Goal: Transaction & Acquisition: Download file/media

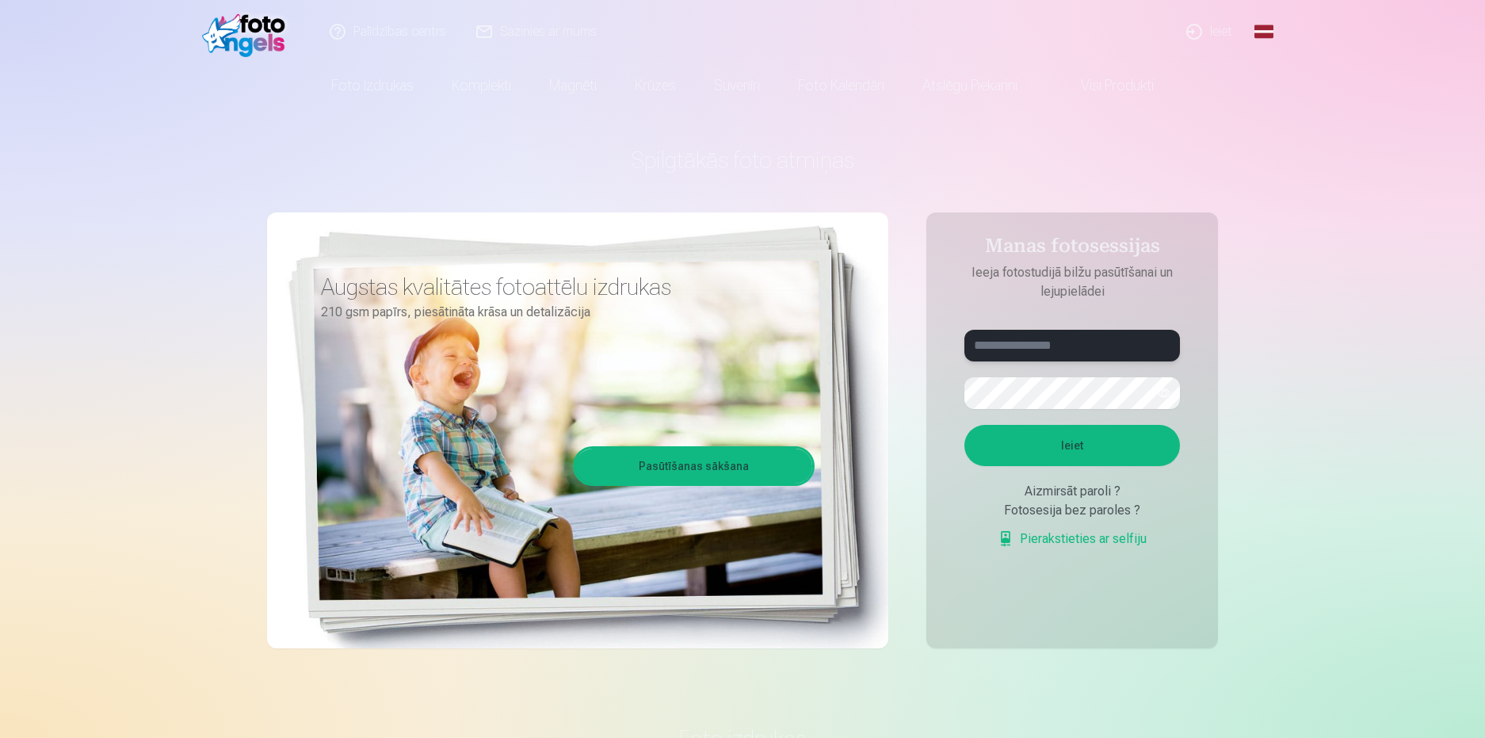
click at [1062, 342] on input "text" at bounding box center [1073, 346] width 216 height 32
type input "**********"
click at [1164, 392] on button "button" at bounding box center [1164, 393] width 30 height 30
click at [965, 425] on button "Ieiet" at bounding box center [1073, 445] width 216 height 41
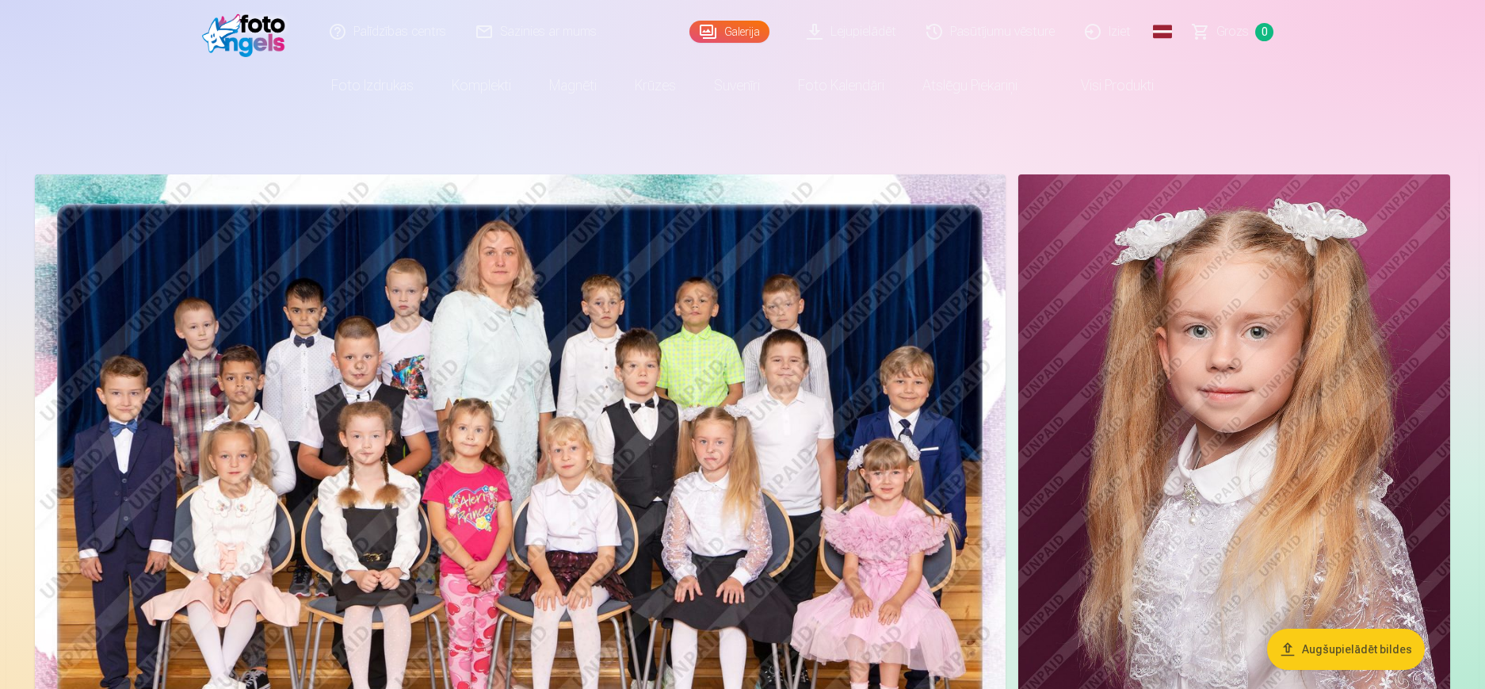
click at [874, 34] on link "Lejupielādēt" at bounding box center [853, 31] width 120 height 63
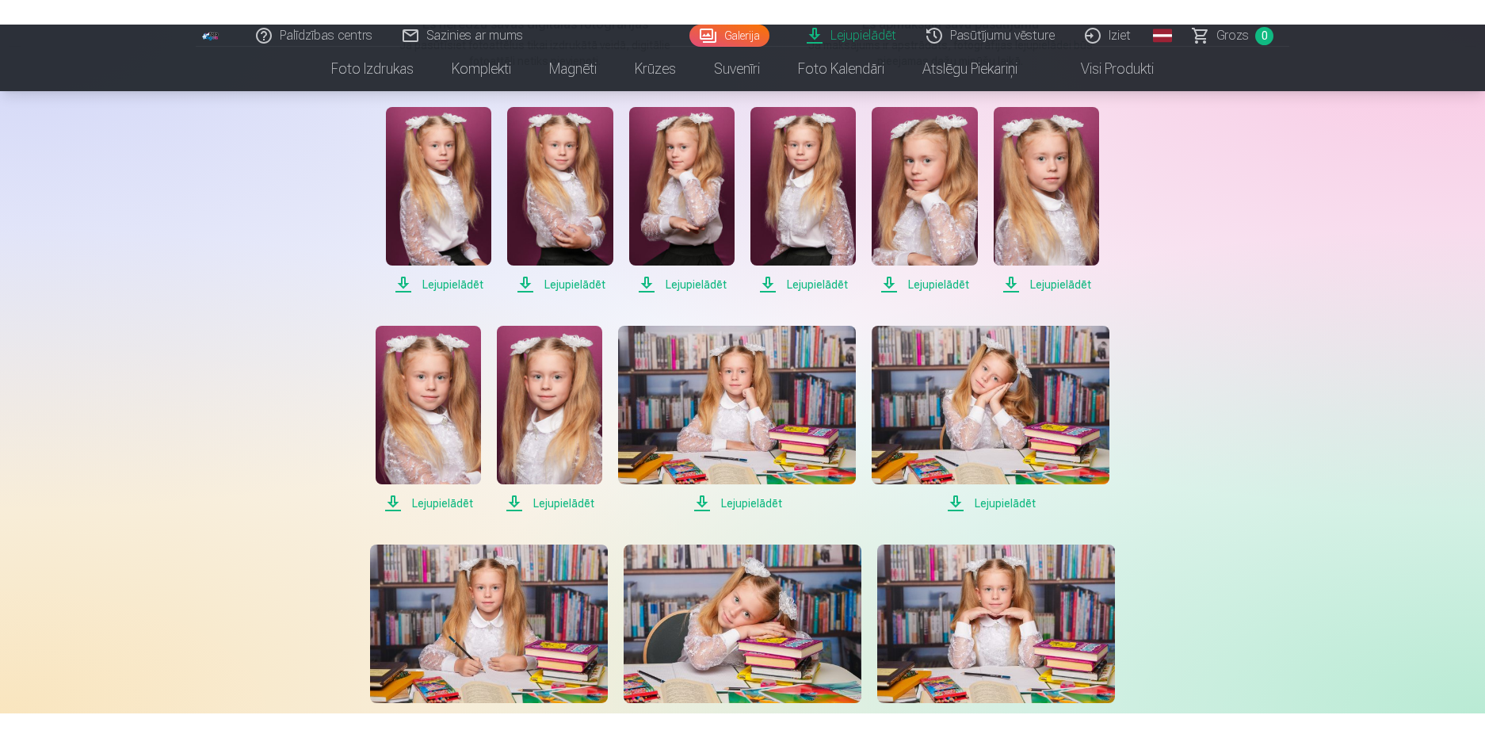
scroll to position [238, 0]
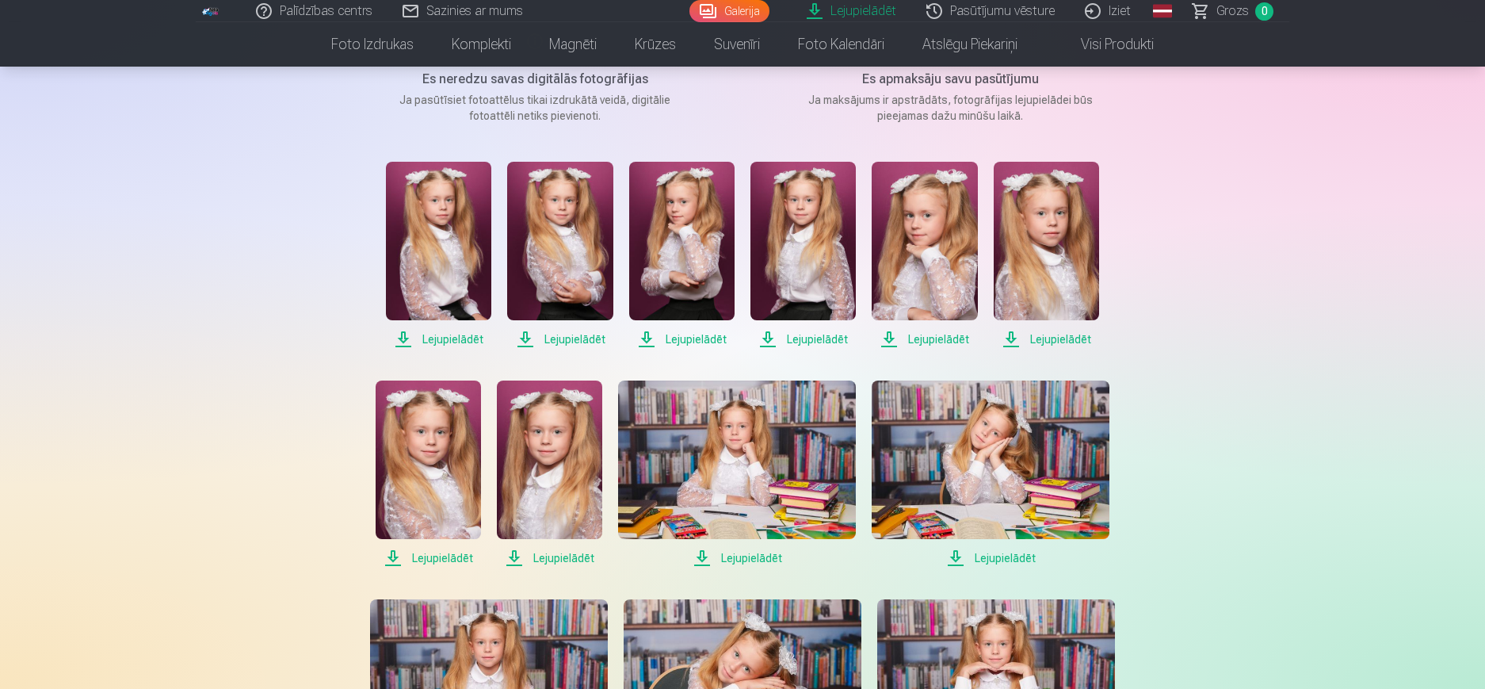
click at [461, 338] on span "Lejupielādēt" at bounding box center [438, 339] width 105 height 19
click at [579, 337] on span "Lejupielādēt" at bounding box center [559, 339] width 105 height 19
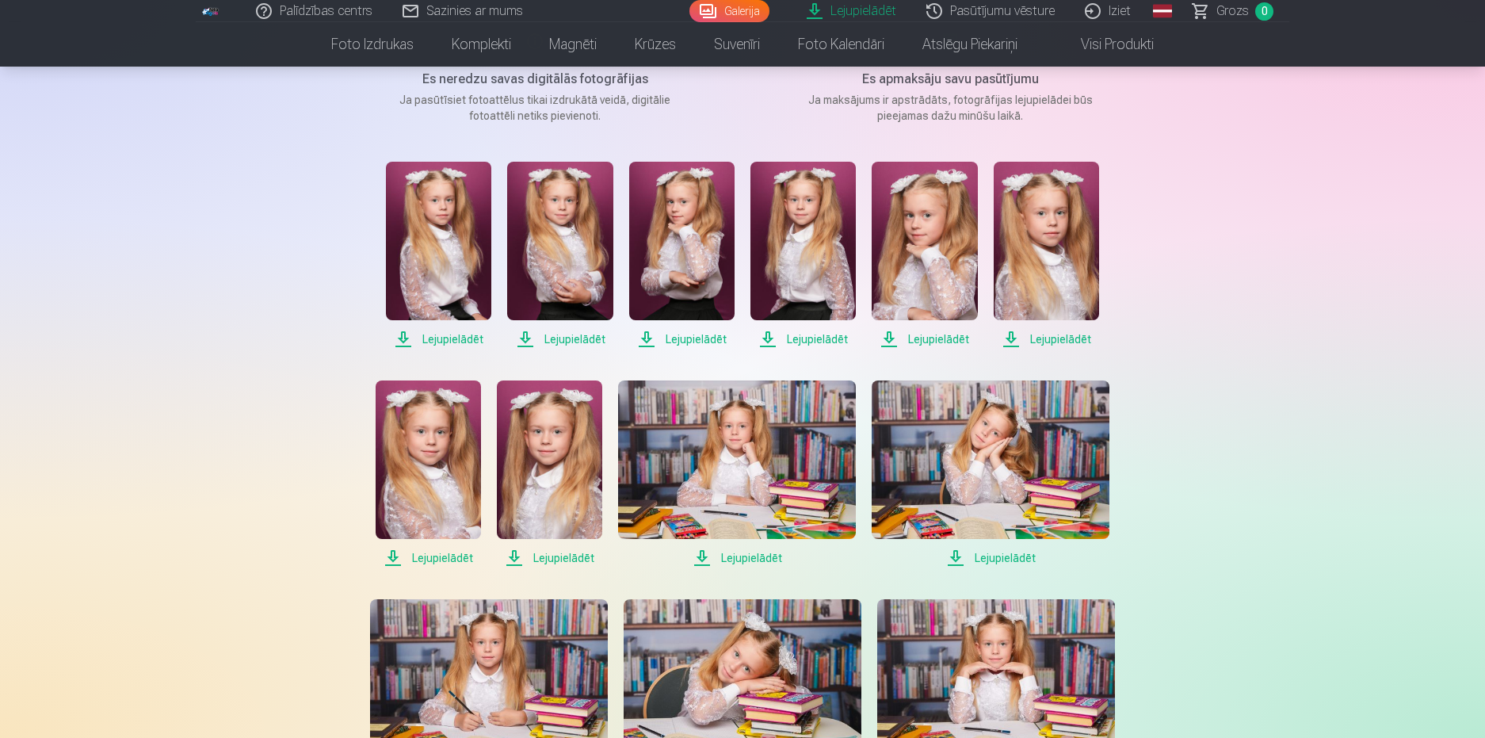
click at [695, 341] on span "Lejupielādēt" at bounding box center [681, 339] width 105 height 19
click at [808, 336] on span "Lejupielādēt" at bounding box center [803, 339] width 105 height 19
click at [947, 338] on span "Lejupielādēt" at bounding box center [924, 339] width 105 height 19
click at [1038, 337] on span "Lejupielādēt" at bounding box center [1046, 339] width 105 height 19
click at [445, 558] on span "Lejupielādēt" at bounding box center [428, 558] width 105 height 19
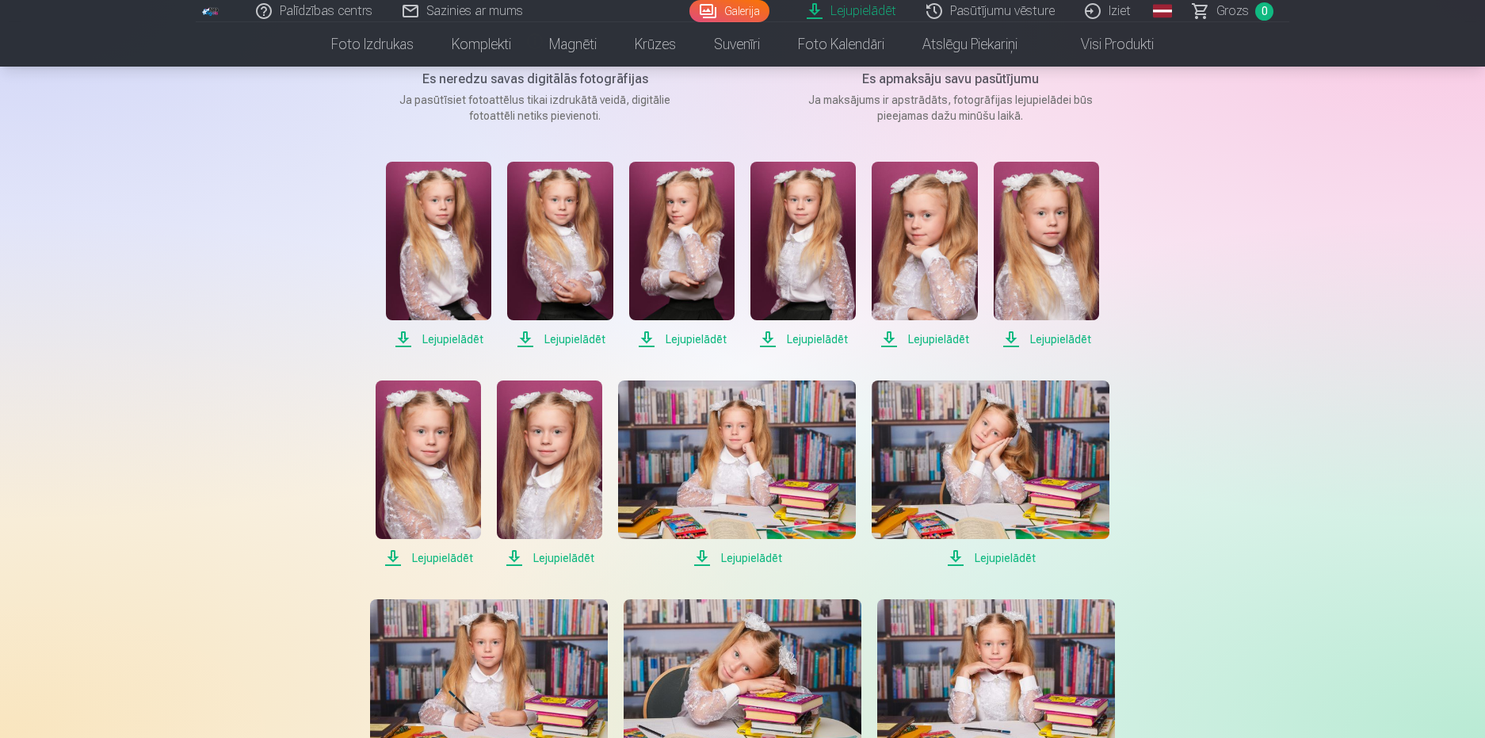
click at [556, 556] on span "Lejupielādēt" at bounding box center [549, 558] width 105 height 19
click at [742, 556] on span "Lejupielādēt" at bounding box center [737, 558] width 238 height 19
click at [1016, 556] on span "Lejupielādēt" at bounding box center [991, 558] width 238 height 19
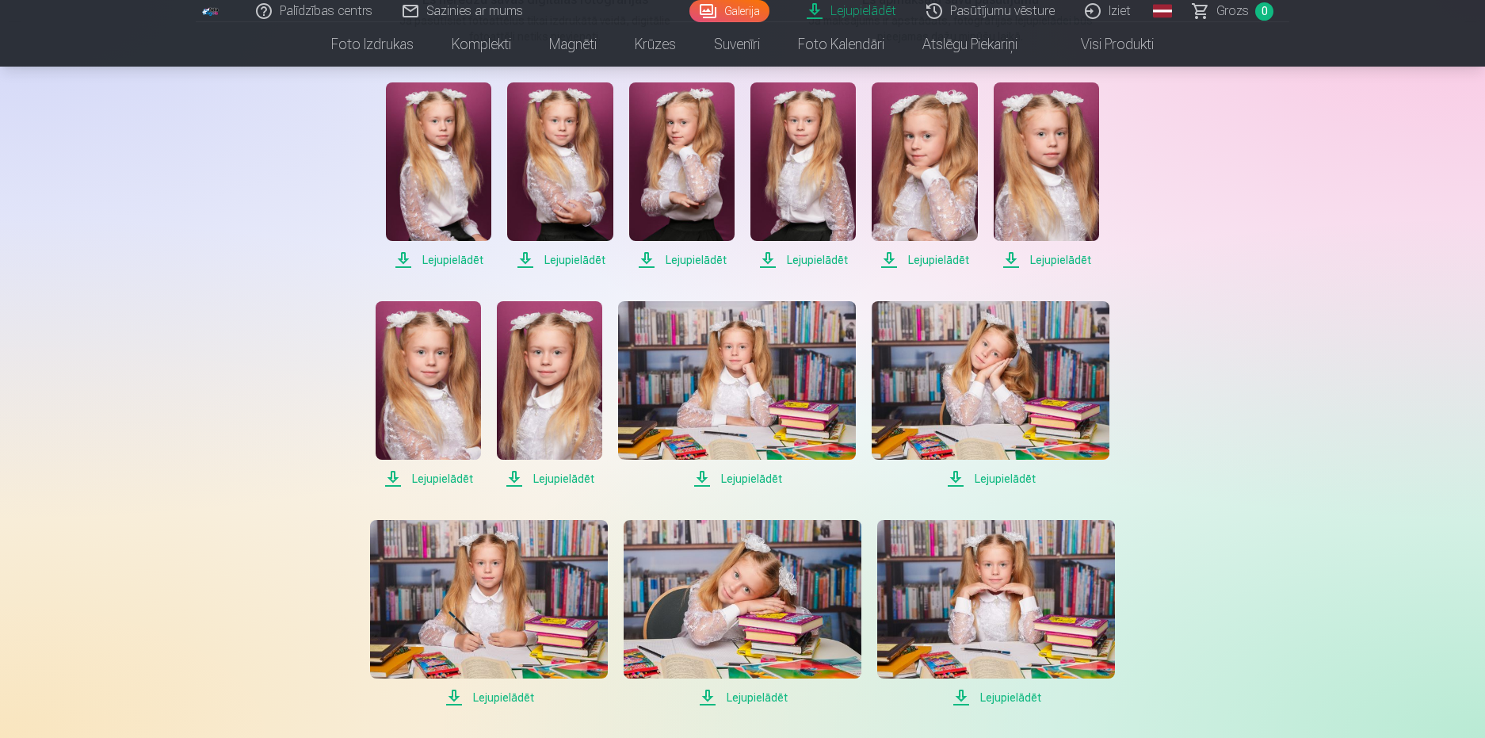
click at [520, 692] on span "Lejupielādēt" at bounding box center [489, 697] width 238 height 19
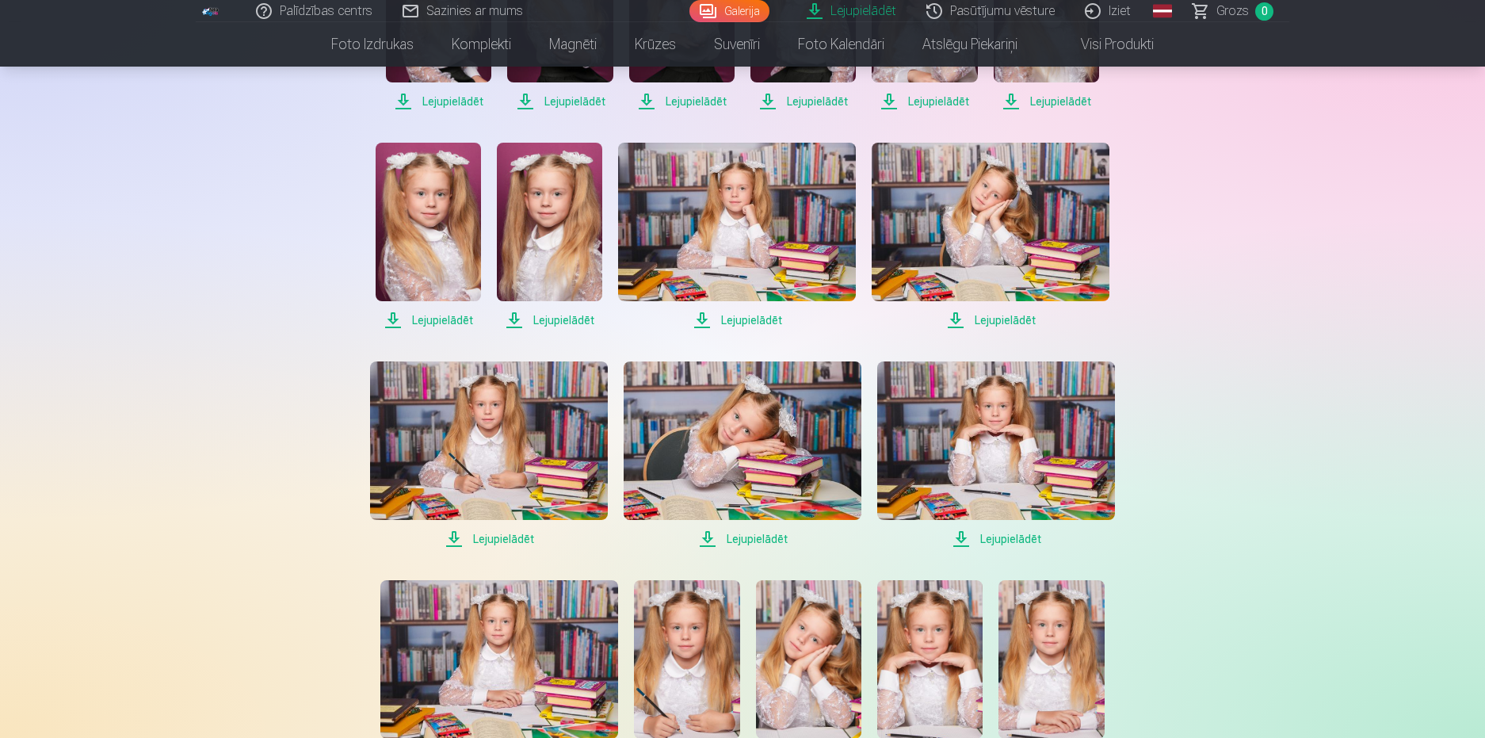
click at [753, 537] on span "Lejupielādēt" at bounding box center [743, 539] width 238 height 19
click at [1030, 541] on span "Lejupielādēt" at bounding box center [996, 539] width 238 height 19
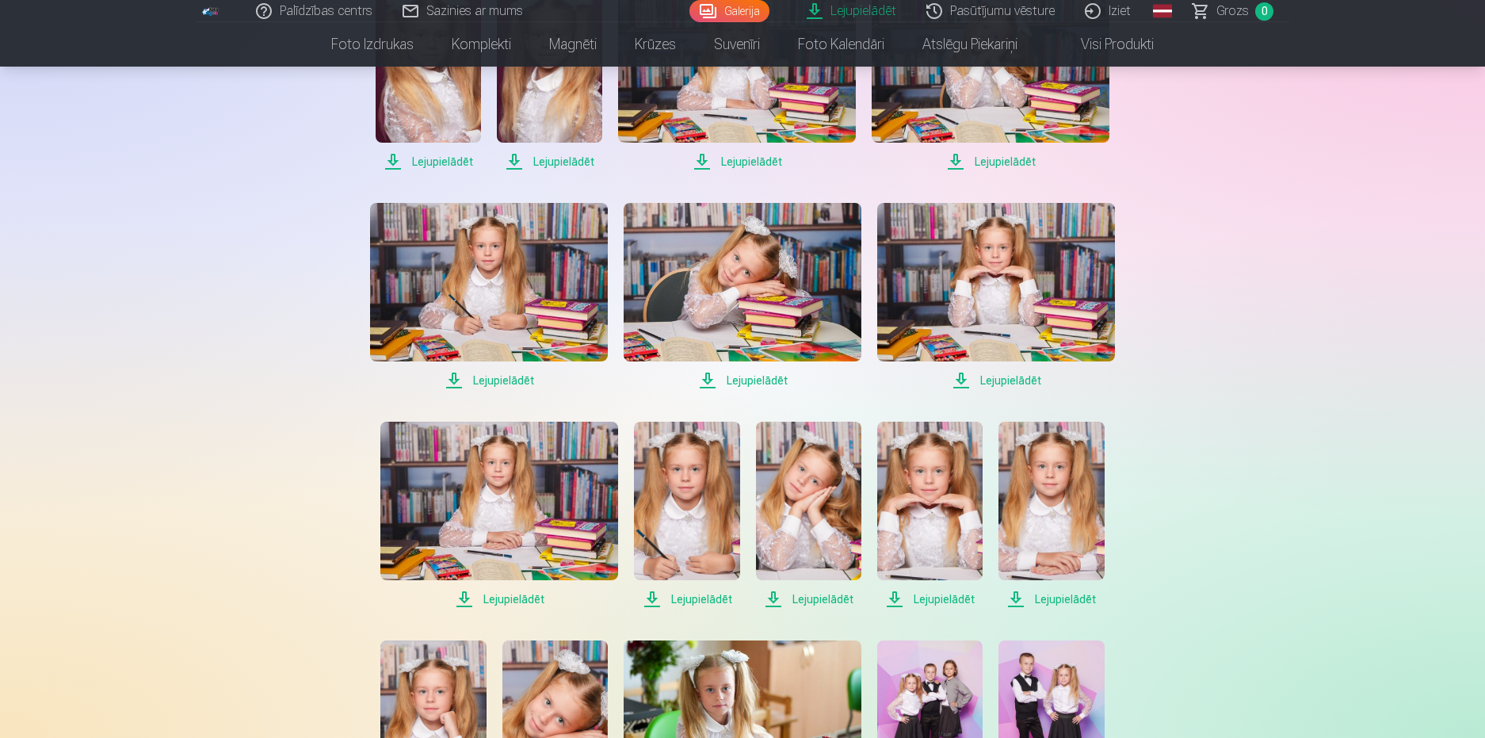
click at [520, 598] on span "Lejupielādēt" at bounding box center [499, 599] width 238 height 19
click at [707, 598] on span "Lejupielādēt" at bounding box center [686, 599] width 105 height 19
click at [799, 596] on span "Lejupielādēt" at bounding box center [808, 599] width 105 height 19
click at [950, 595] on span "Lejupielādēt" at bounding box center [929, 599] width 105 height 19
click at [1049, 598] on span "Lejupielādēt" at bounding box center [1051, 599] width 105 height 19
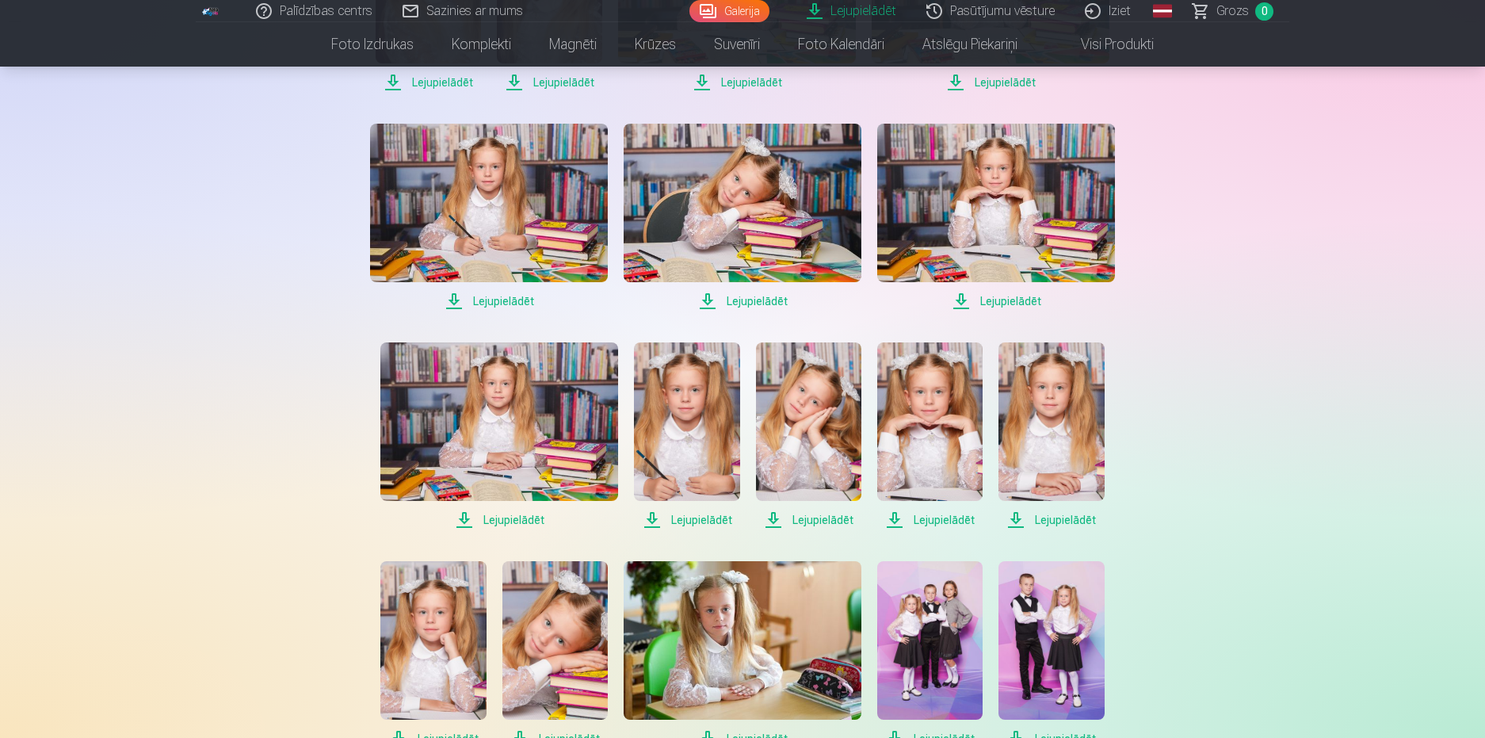
scroll to position [872, 0]
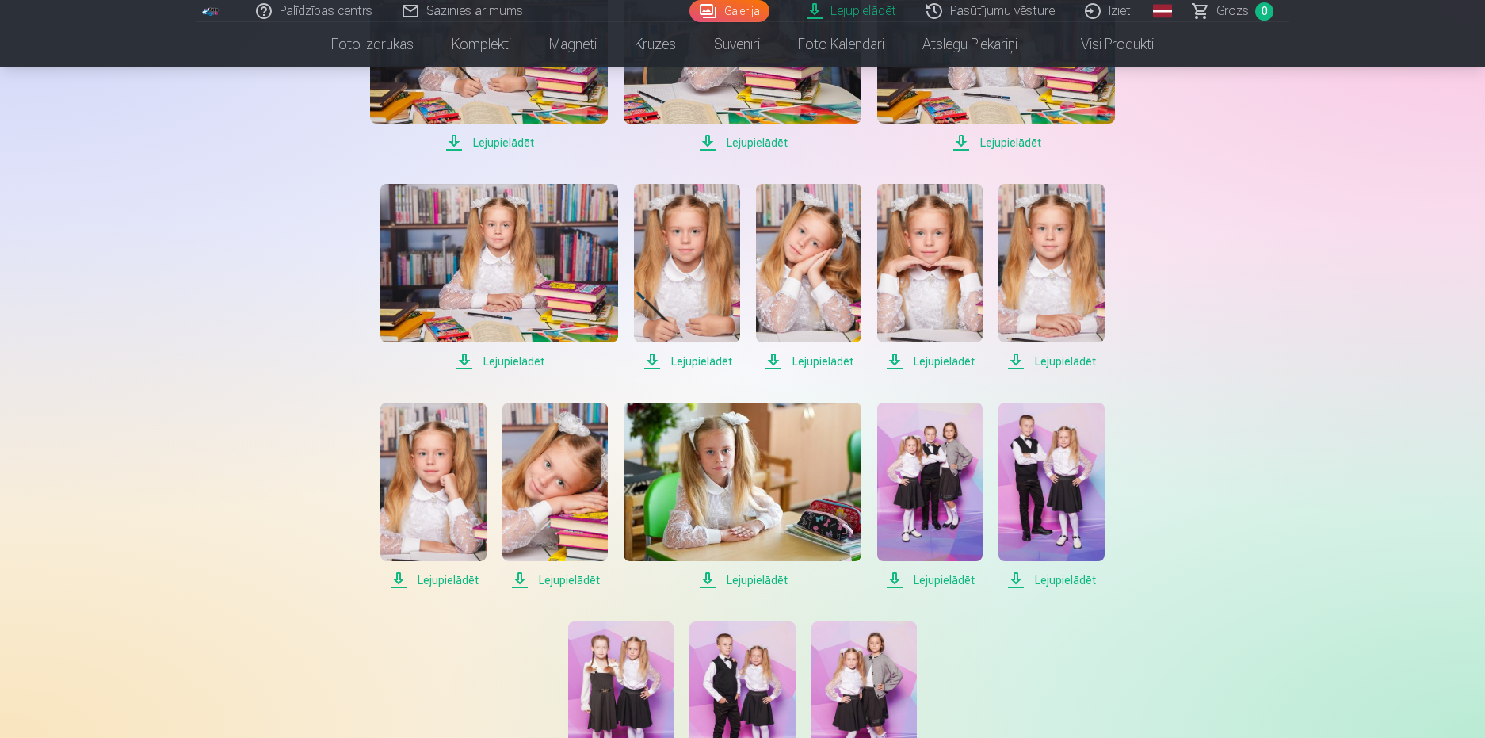
click at [430, 578] on span "Lejupielādēt" at bounding box center [432, 580] width 105 height 19
click at [553, 576] on span "Lejupielādēt" at bounding box center [555, 580] width 105 height 19
click at [759, 579] on span "Lejupielādēt" at bounding box center [743, 580] width 238 height 19
click at [923, 574] on span "Lejupielādēt" at bounding box center [929, 580] width 105 height 19
click at [1070, 571] on span "Lejupielādēt" at bounding box center [1051, 580] width 105 height 19
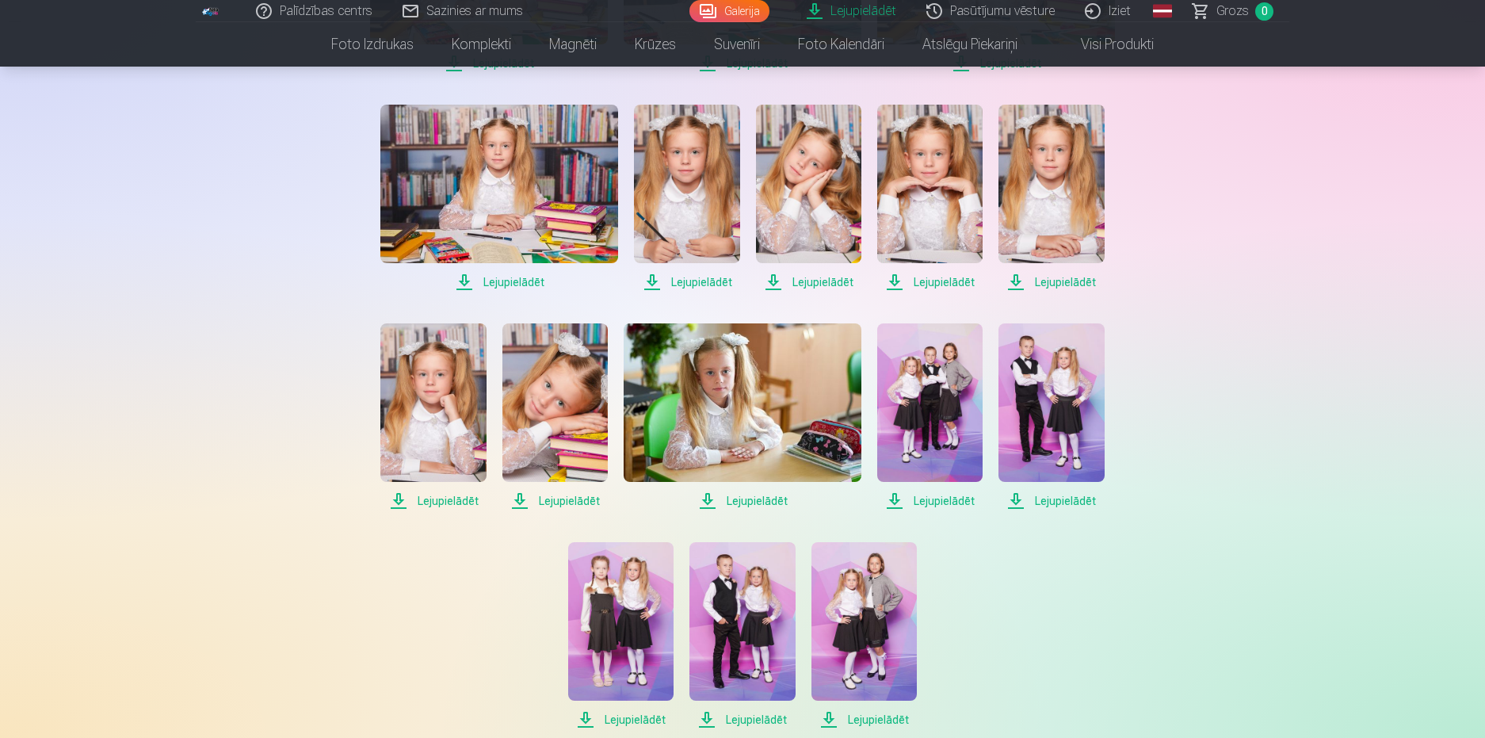
scroll to position [1030, 0]
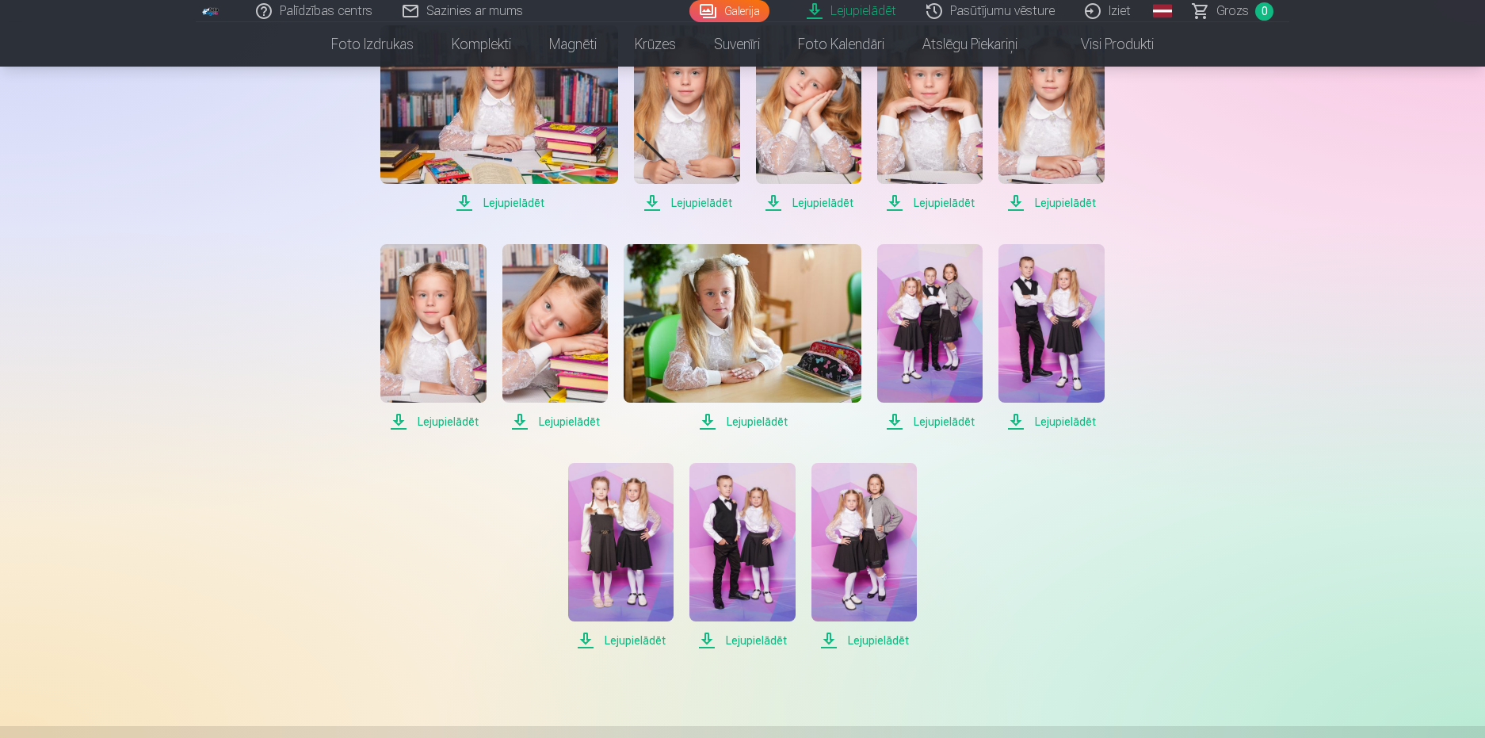
click at [745, 635] on span "Lejupielādēt" at bounding box center [742, 640] width 105 height 19
click at [859, 638] on span "Lejupielādēt" at bounding box center [864, 640] width 105 height 19
click at [621, 641] on span "Lejupielādēt" at bounding box center [620, 640] width 105 height 19
click at [438, 422] on span "Lejupielādēt" at bounding box center [432, 421] width 105 height 19
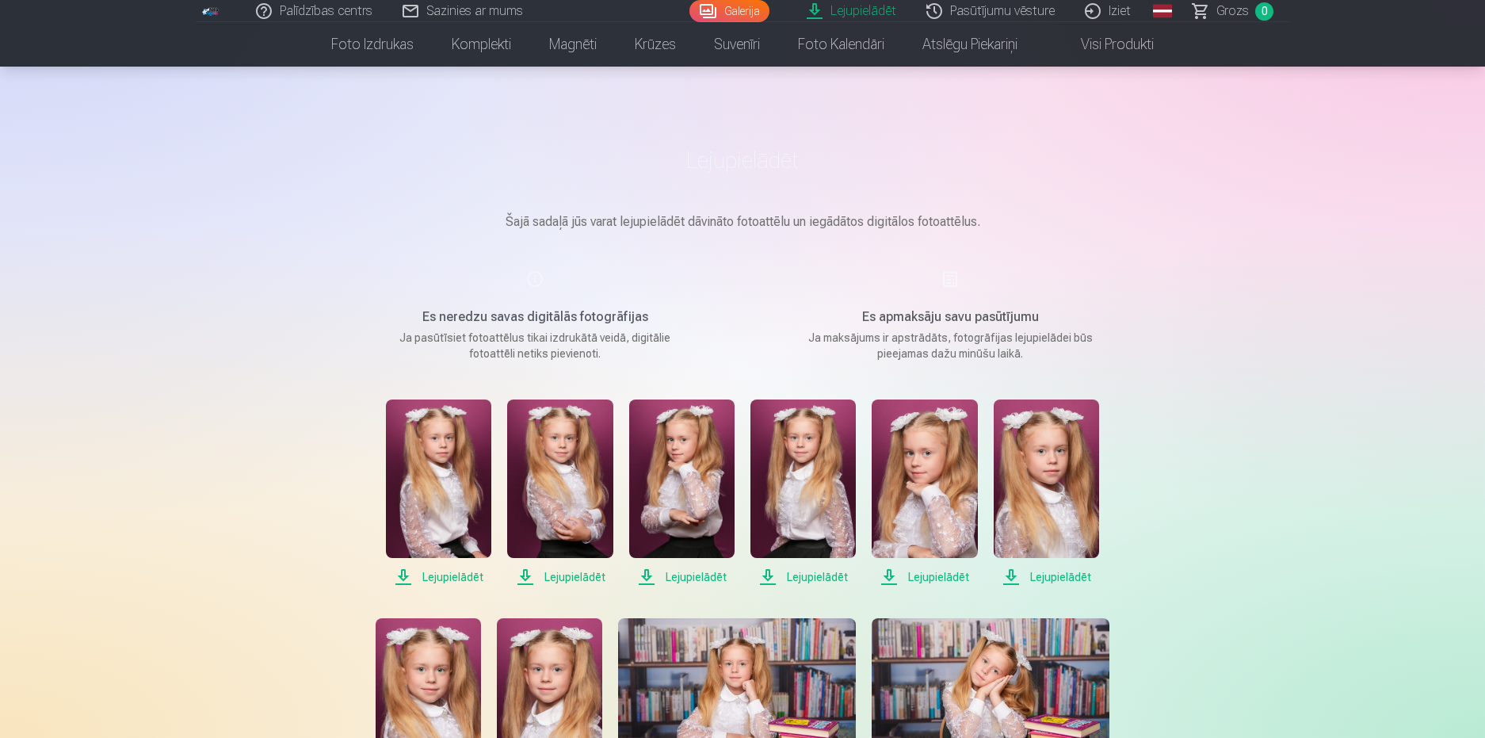
scroll to position [79, 0]
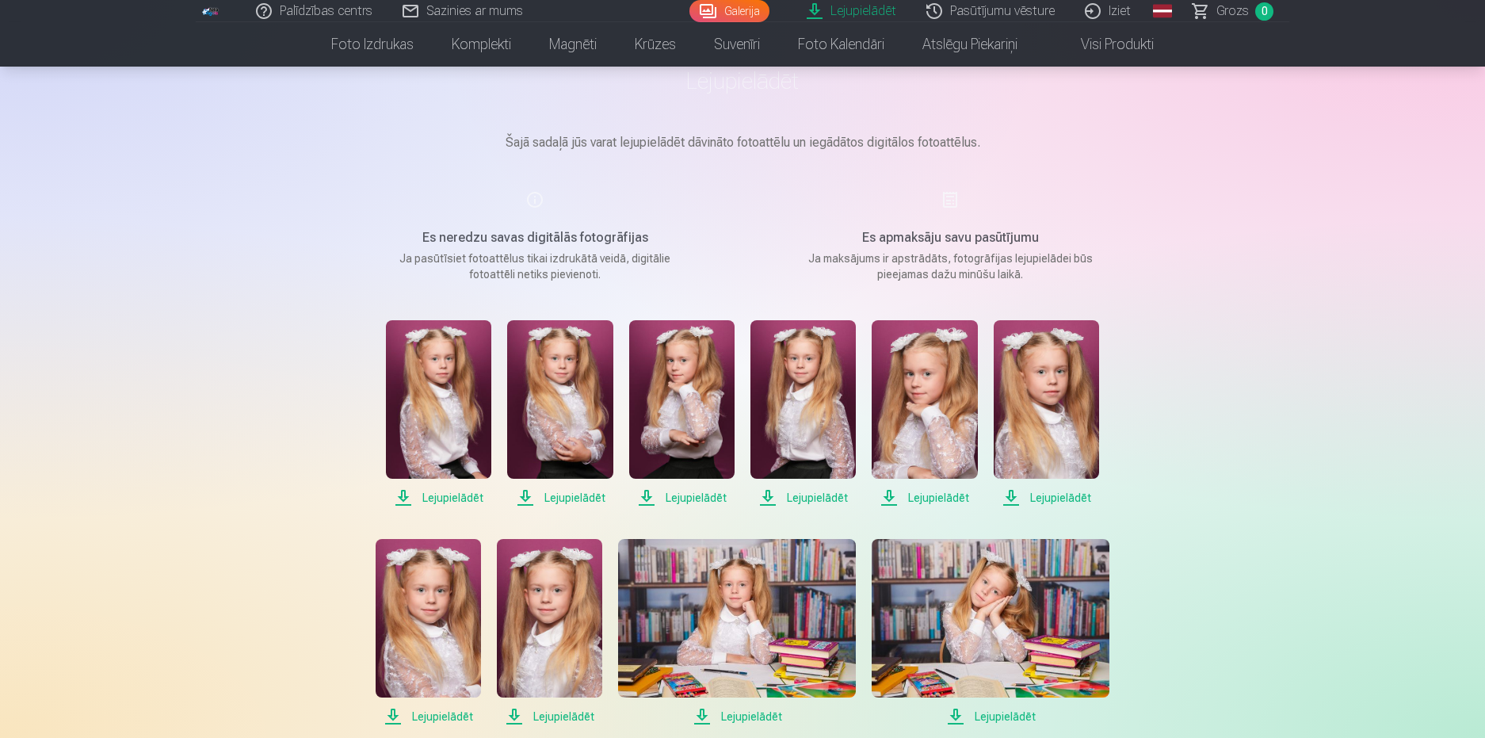
click at [1117, 12] on link "Iziet" at bounding box center [1109, 11] width 76 height 22
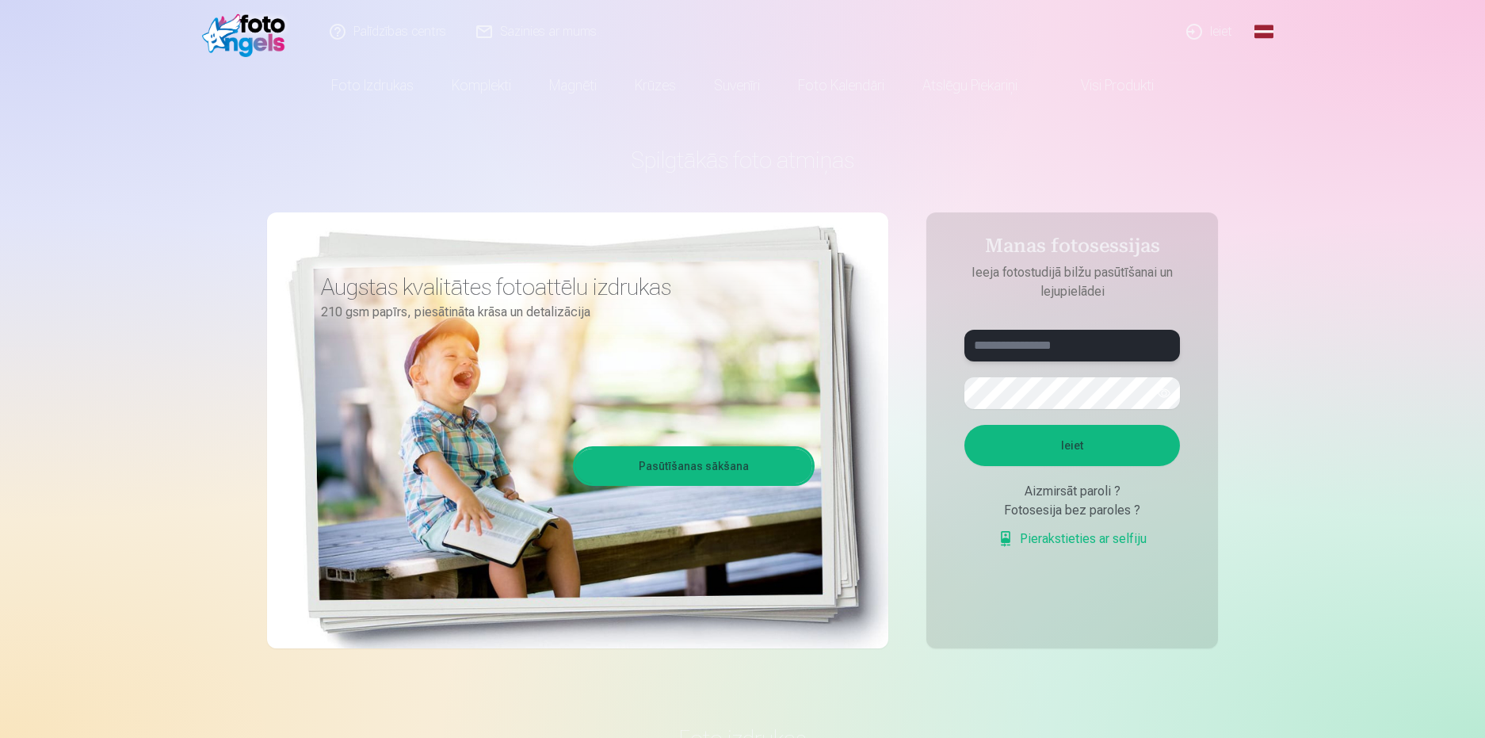
click at [1037, 346] on input "text" at bounding box center [1073, 346] width 216 height 32
type input "*"
type input "**********"
click at [1062, 438] on button "Ieiet" at bounding box center [1073, 445] width 216 height 41
